Goal: Check status: Check status

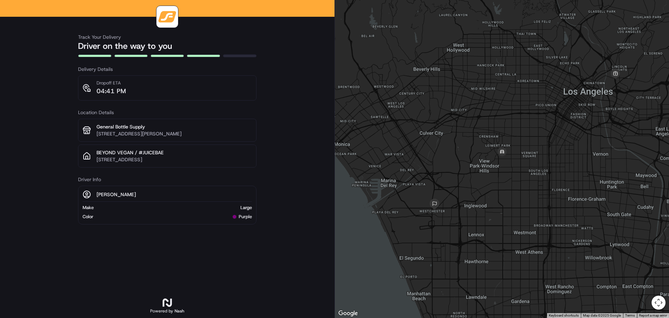
click at [509, 162] on div at bounding box center [502, 159] width 334 height 318
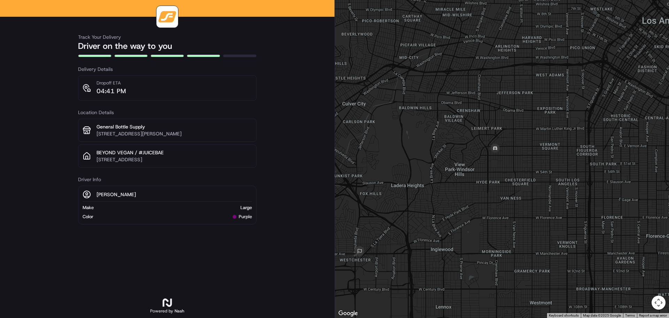
click at [493, 164] on div at bounding box center [502, 159] width 334 height 318
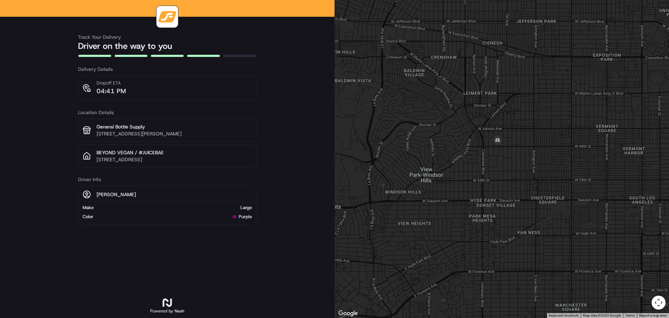
click at [495, 159] on div at bounding box center [502, 159] width 334 height 318
